Goal: Task Accomplishment & Management: Manage account settings

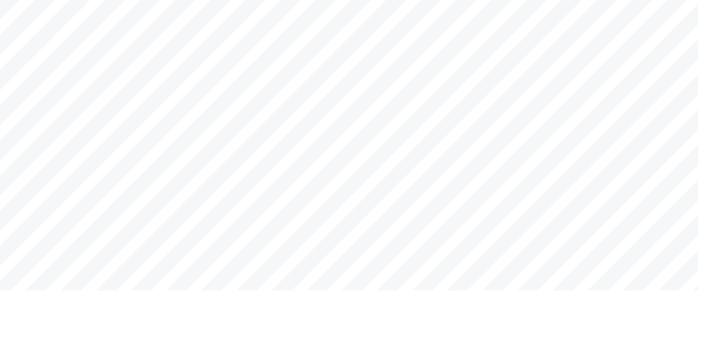
scroll to position [261, 0]
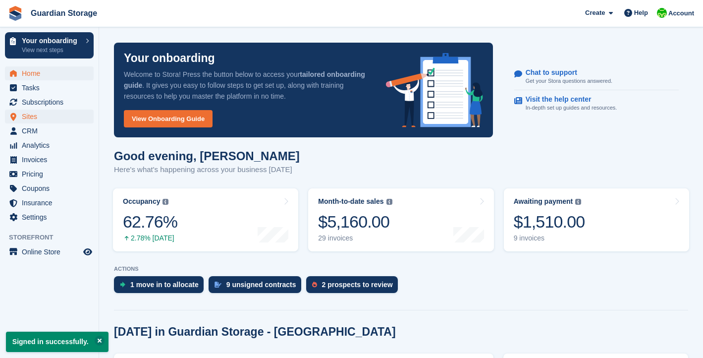
click at [37, 116] on span "Sites" at bounding box center [51, 116] width 59 height 14
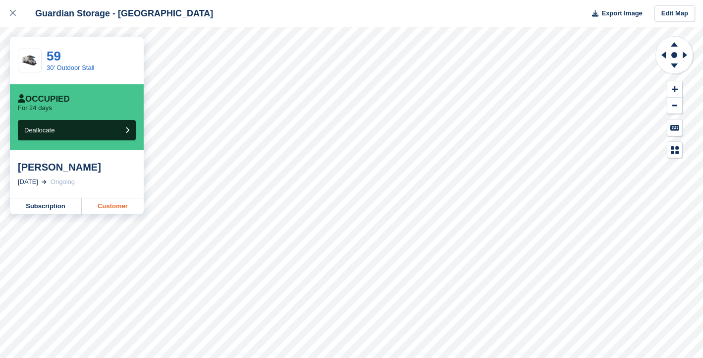
click at [113, 209] on link "Customer" at bounding box center [113, 206] width 62 height 16
click at [52, 206] on link "Subscription" at bounding box center [46, 206] width 72 height 16
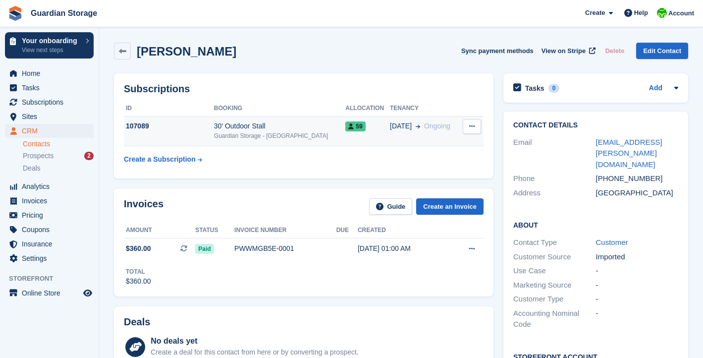
click at [276, 131] on div "Guardian Storage - [GEOGRAPHIC_DATA]" at bounding box center [280, 135] width 132 height 9
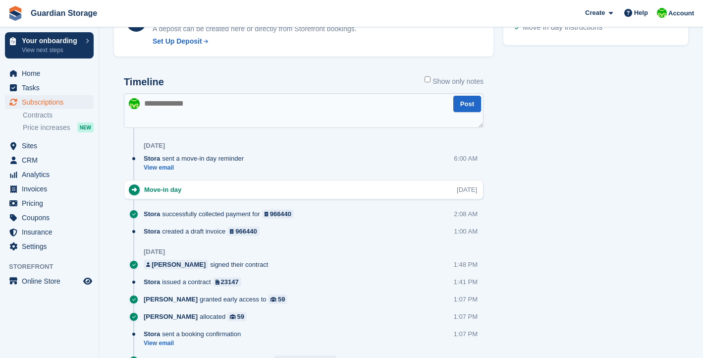
scroll to position [479, 0]
click at [205, 263] on div "Cliff Embury signed their contract" at bounding box center [208, 263] width 129 height 9
click at [180, 260] on div "[PERSON_NAME]" at bounding box center [179, 263] width 54 height 9
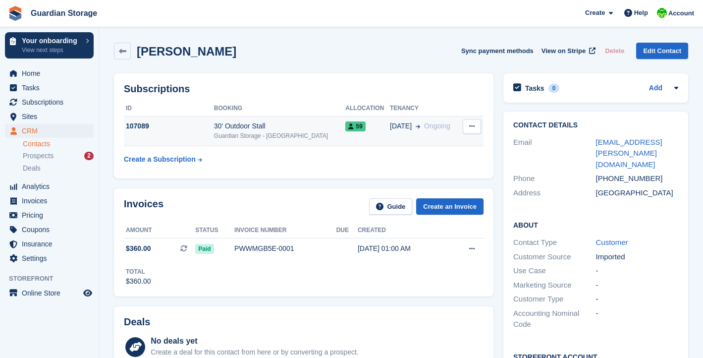
click at [265, 128] on div "30' Outdoor Stall" at bounding box center [280, 126] width 132 height 10
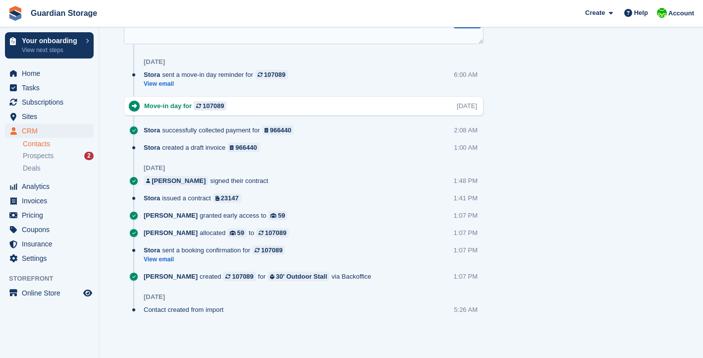
scroll to position [502, 0]
click at [282, 132] on div "966440" at bounding box center [280, 130] width 21 height 9
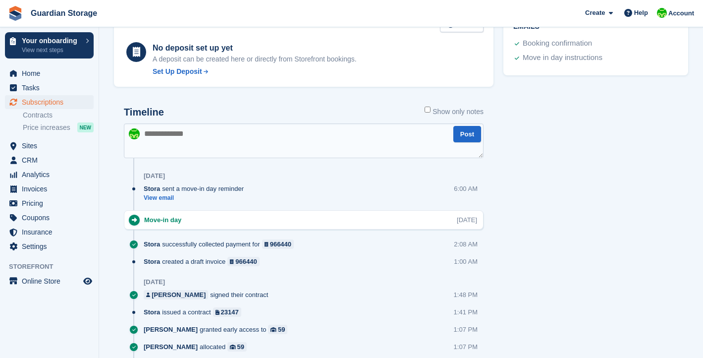
scroll to position [451, 0]
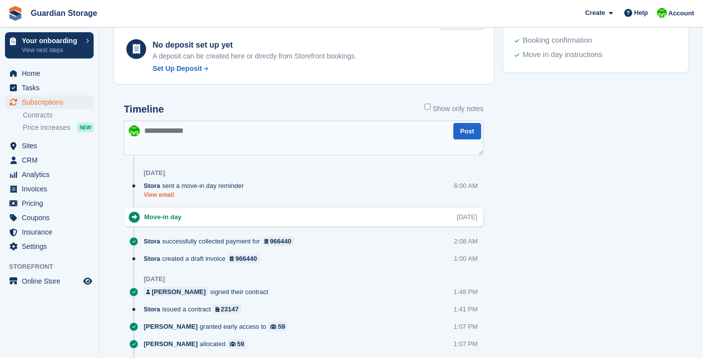
click at [164, 197] on link "View email" at bounding box center [196, 195] width 105 height 8
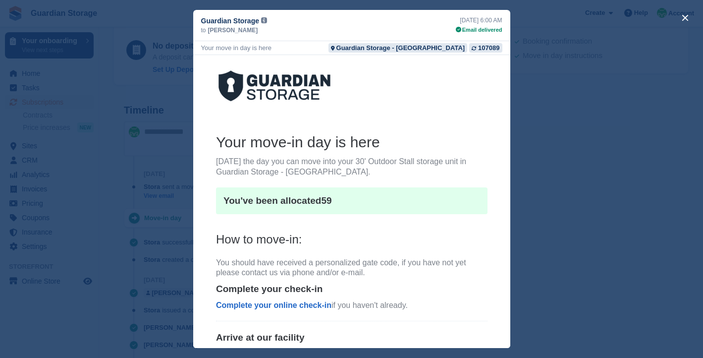
scroll to position [0, 0]
